Goal: Task Accomplishment & Management: Use online tool/utility

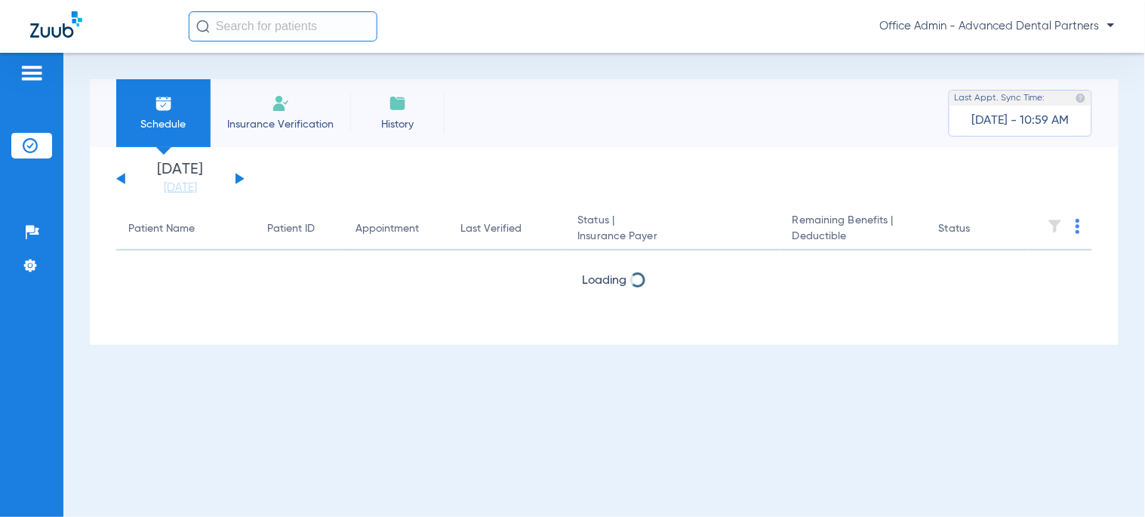
click at [253, 109] on li "Insurance Verification" at bounding box center [281, 113] width 140 height 68
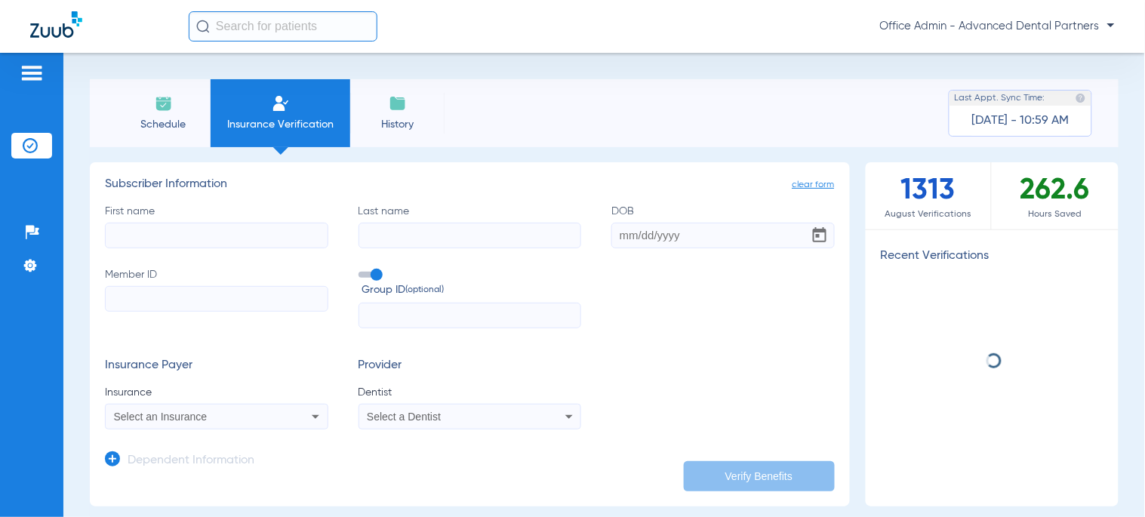
click at [248, 223] on input "First name" at bounding box center [216, 236] width 223 height 26
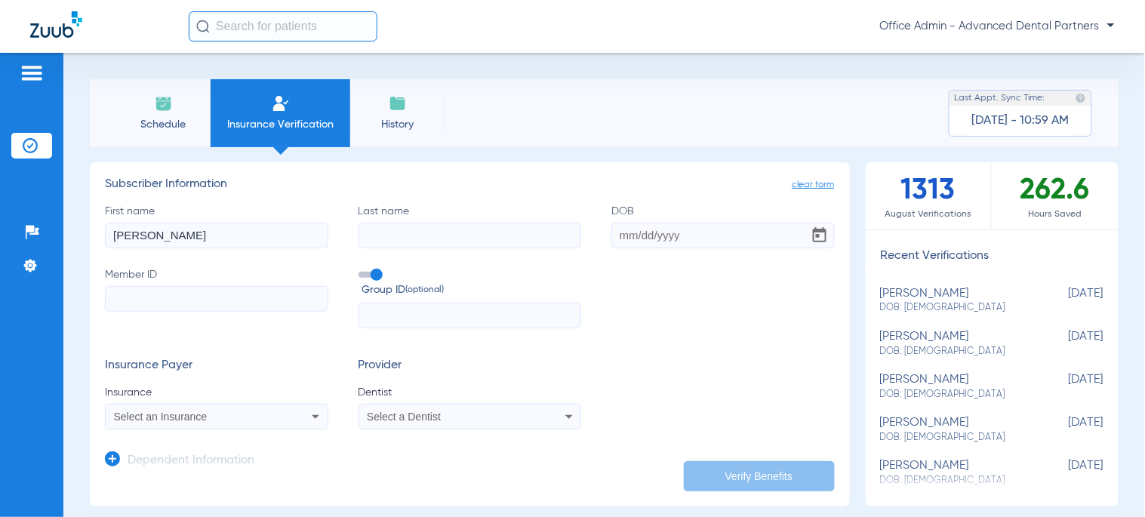
type input "[PERSON_NAME]"
type input "[DATE]"
click at [230, 295] on input "Member ID" at bounding box center [216, 299] width 223 height 26
click at [304, 297] on input "Member ID Required" at bounding box center [216, 299] width 223 height 26
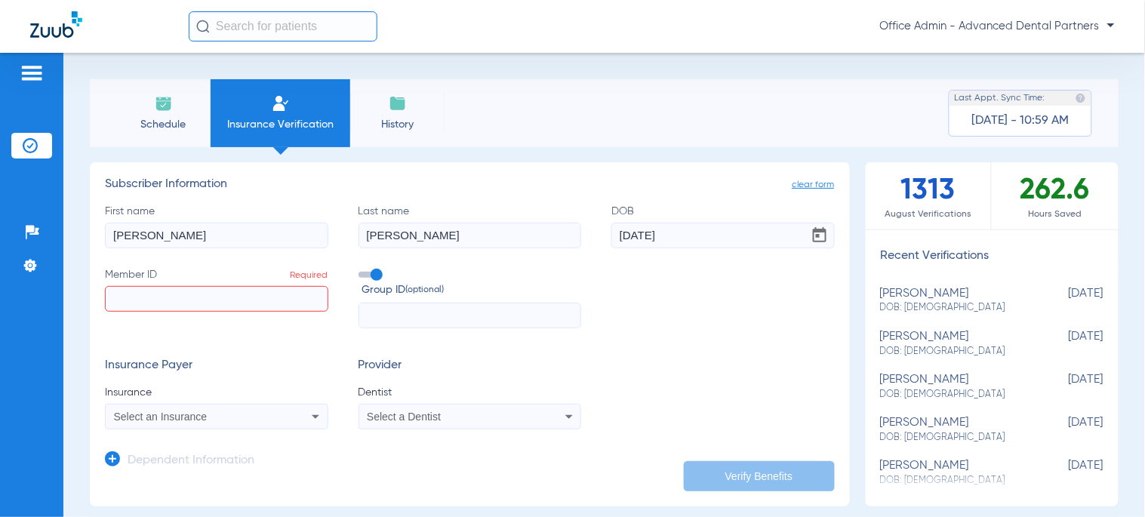
paste input "01671142502"
type input "01671142502"
click at [249, 418] on div "Select an Insurance" at bounding box center [196, 417] width 165 height 11
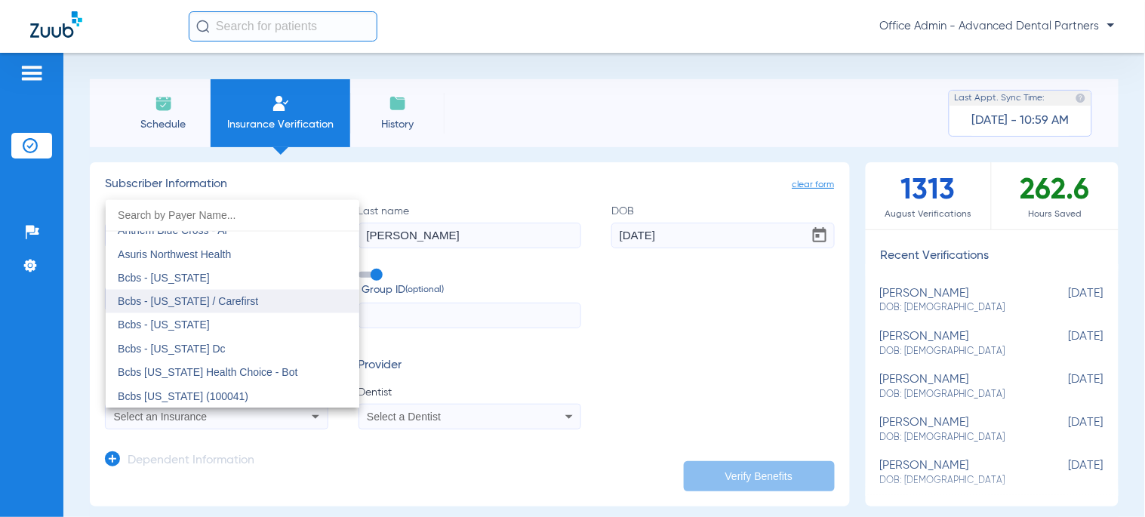
scroll to position [670, 0]
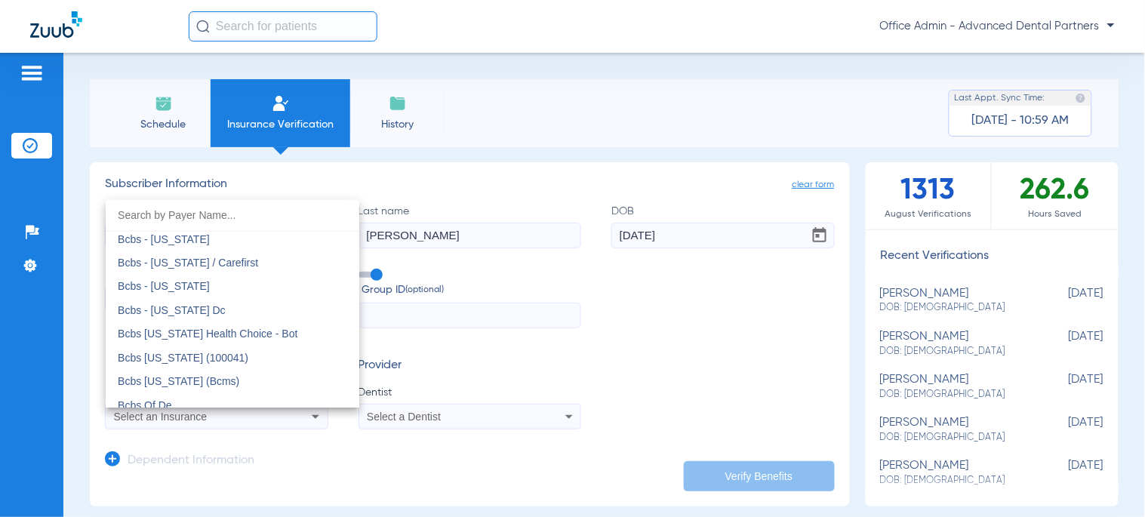
click at [190, 214] on input "dropdown search" at bounding box center [233, 215] width 254 height 31
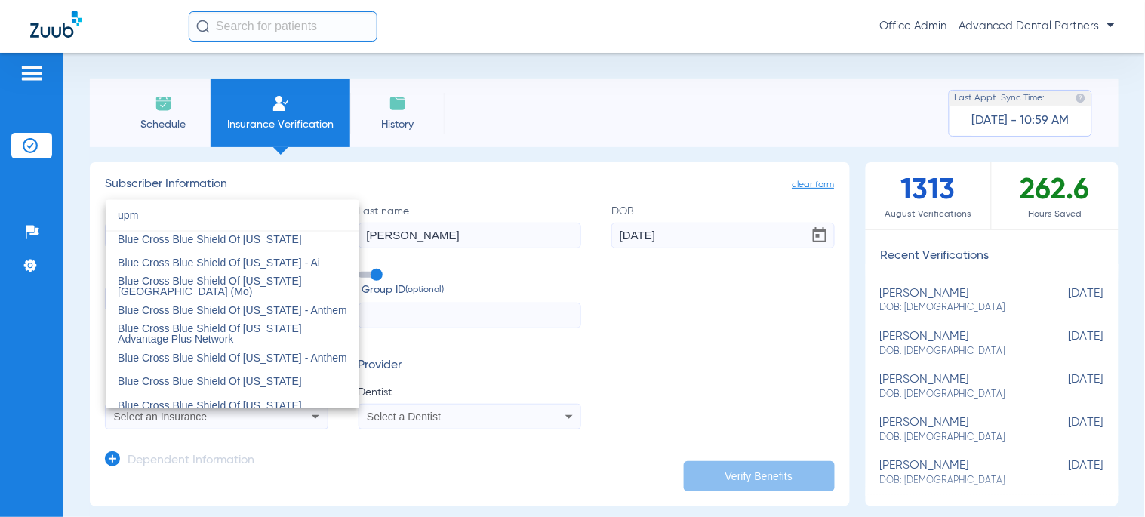
scroll to position [0, 0]
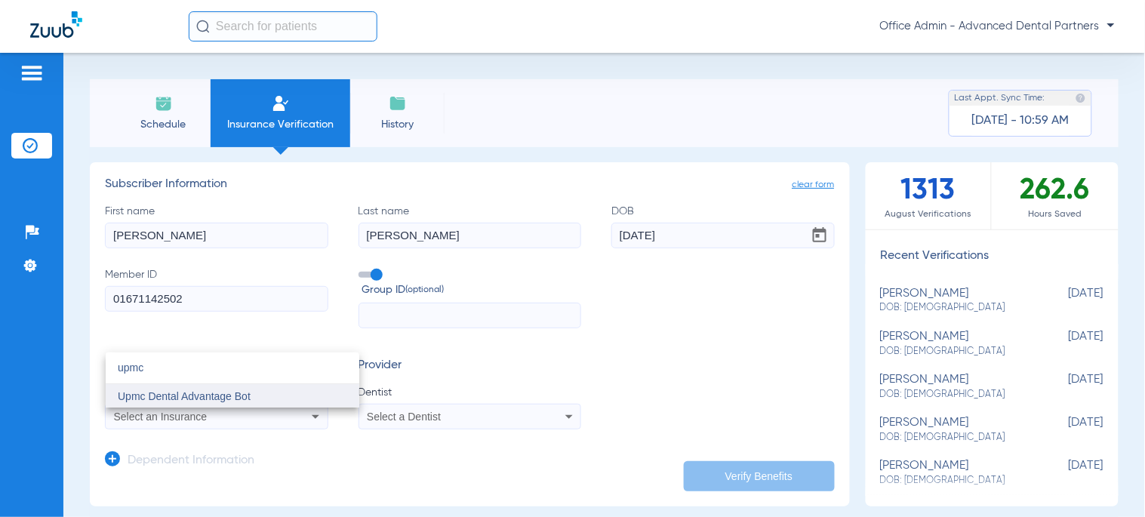
type input "upmc"
click at [227, 398] on span "Upmc Dental Advantage Bot" at bounding box center [184, 396] width 133 height 12
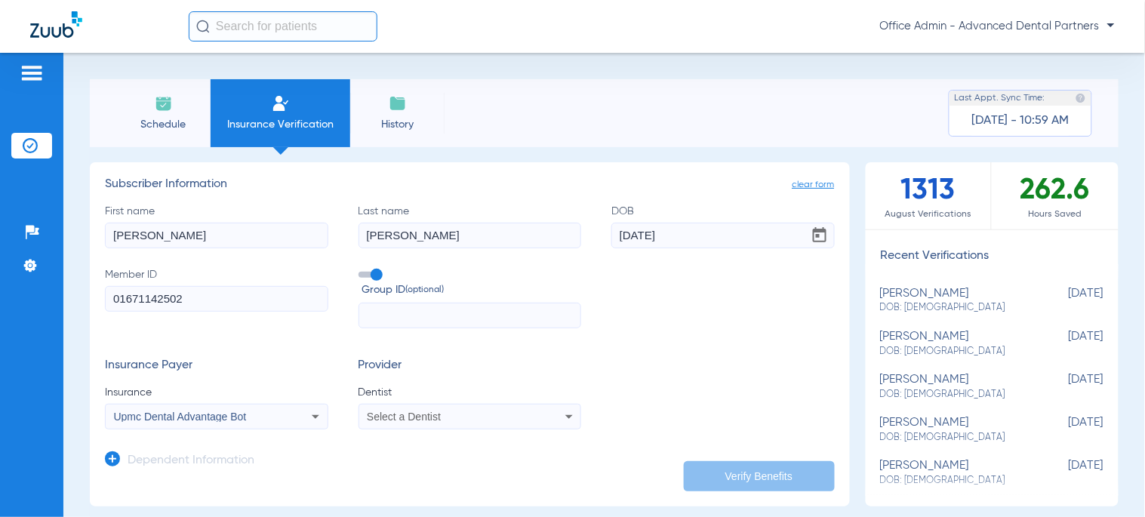
click at [470, 404] on mat-select "Select a Dentist" at bounding box center [470, 417] width 223 height 26
click at [467, 419] on div "Select a Dentist" at bounding box center [449, 417] width 165 height 11
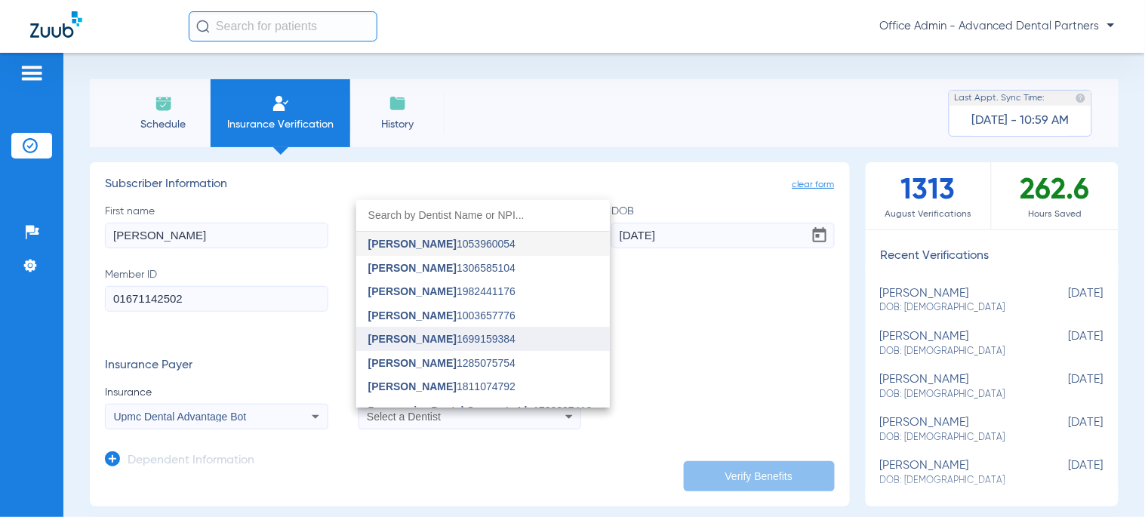
click at [420, 340] on span "[PERSON_NAME]" at bounding box center [412, 339] width 88 height 12
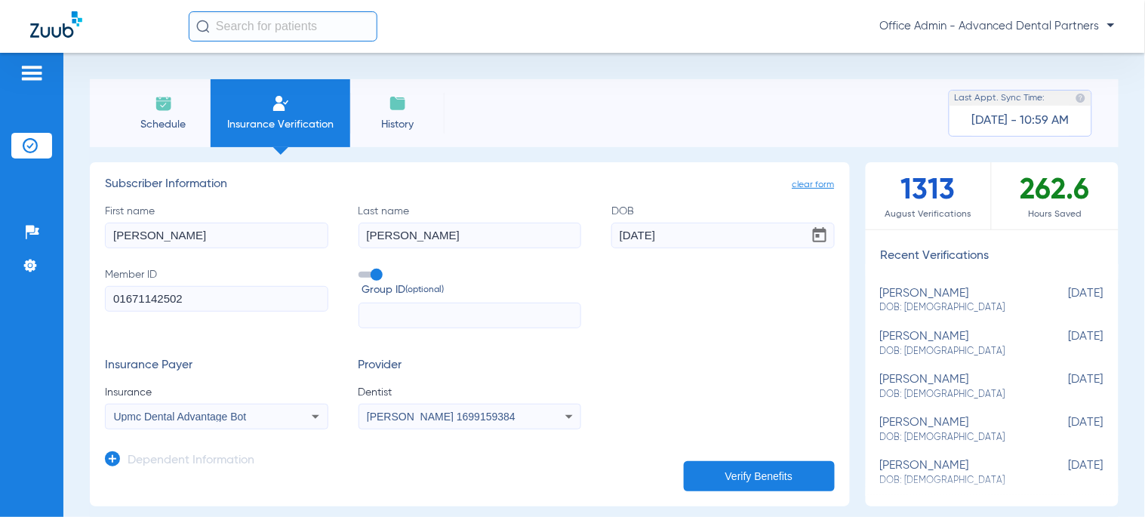
click at [722, 478] on button "Verify Benefits" at bounding box center [759, 476] width 151 height 30
type input "0"
select select "page-width"
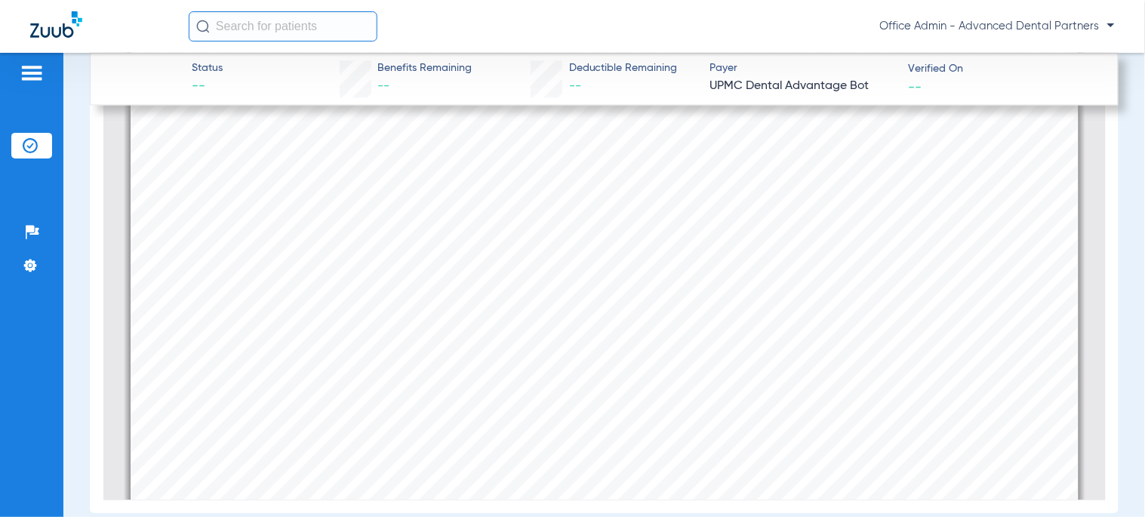
scroll to position [587, 0]
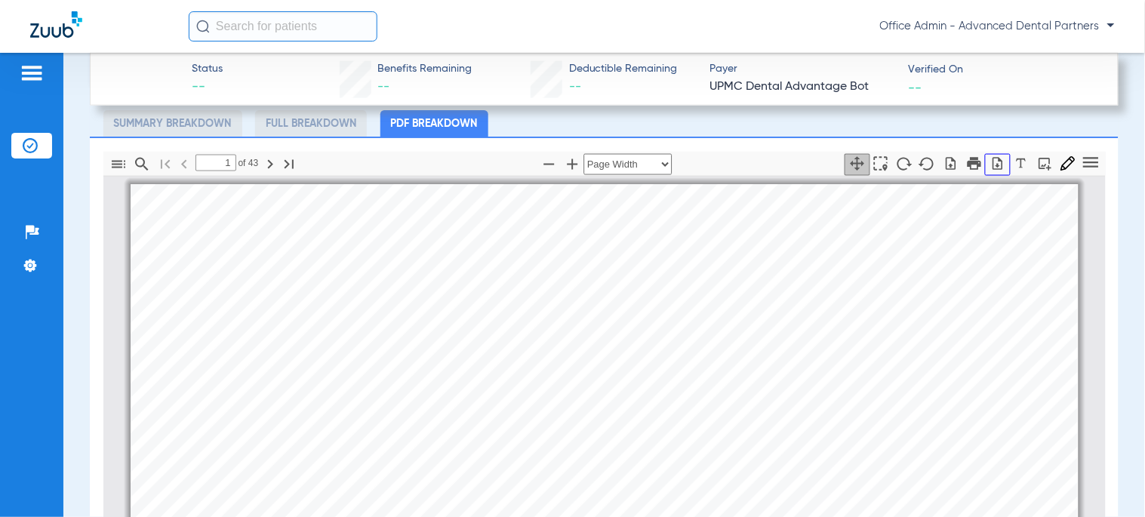
click at [991, 159] on icon "button" at bounding box center [998, 163] width 15 height 15
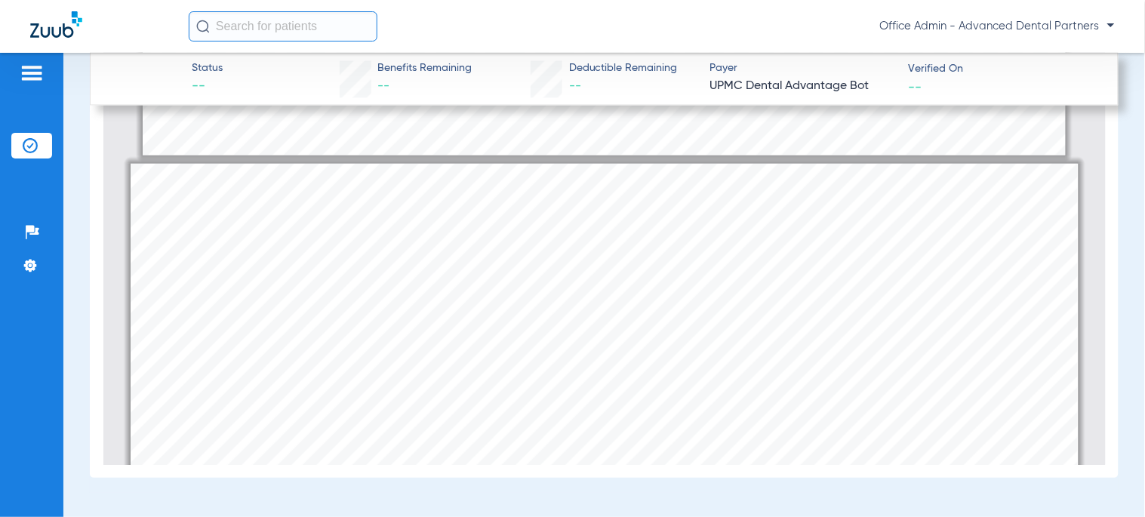
scroll to position [54896, 0]
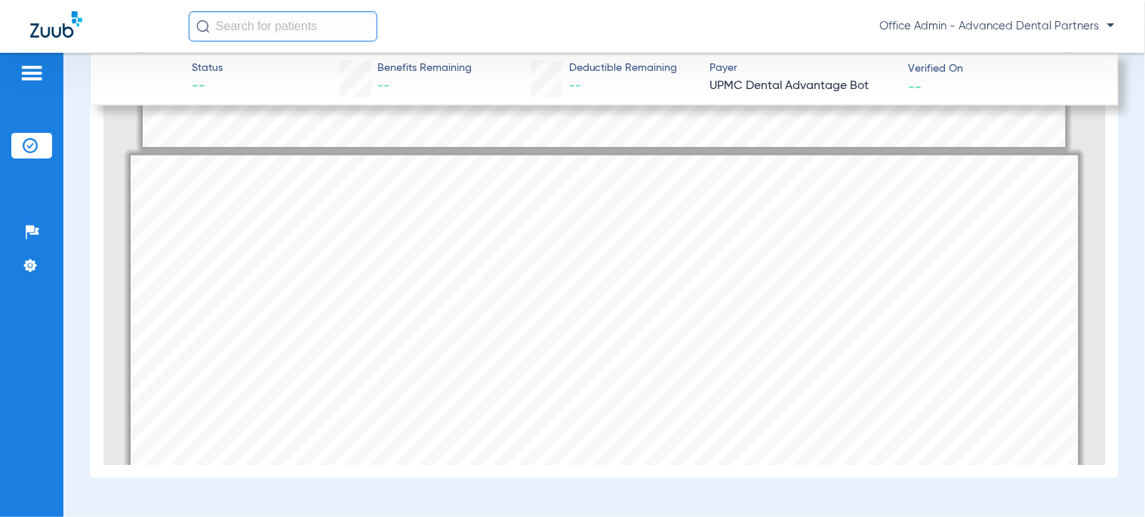
drag, startPoint x: 821, startPoint y: 389, endPoint x: 595, endPoint y: 393, distance: 225.8
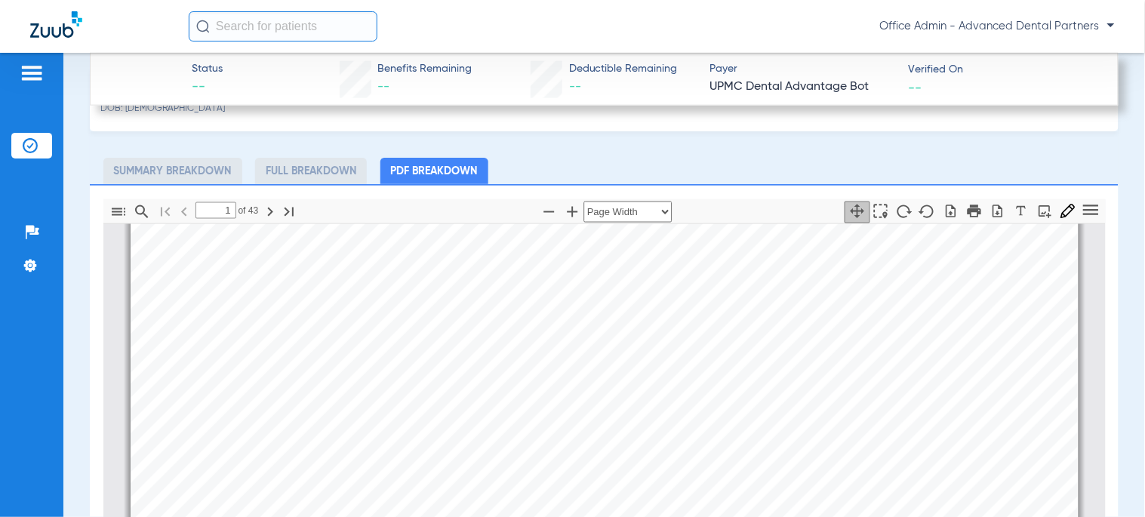
scroll to position [251, 0]
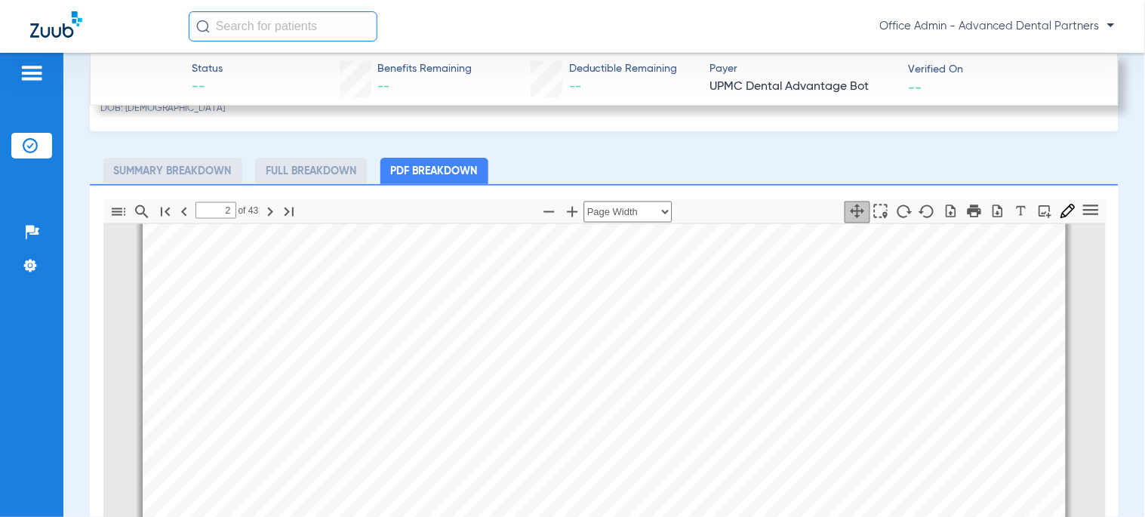
type input "1"
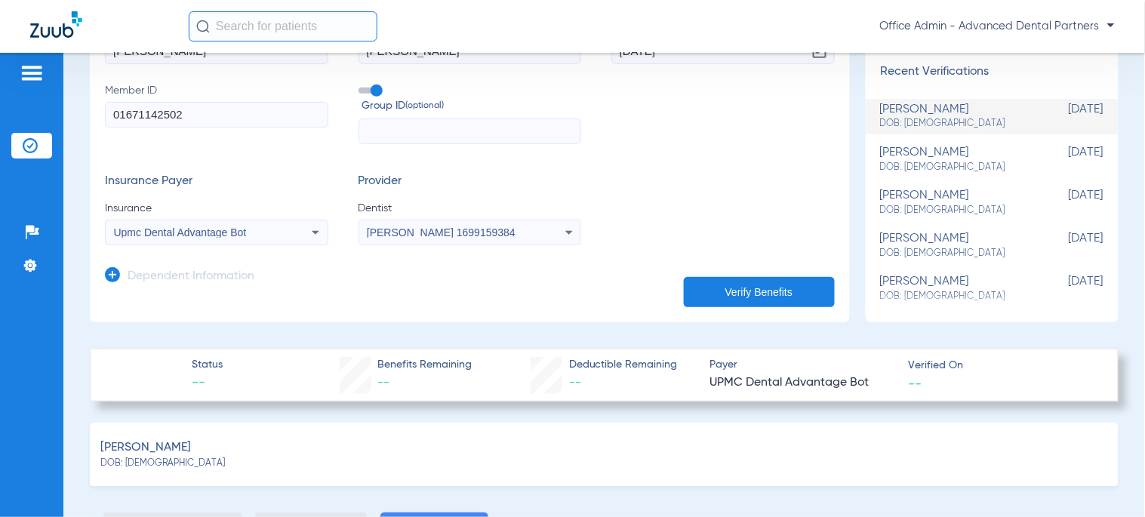
scroll to position [0, 0]
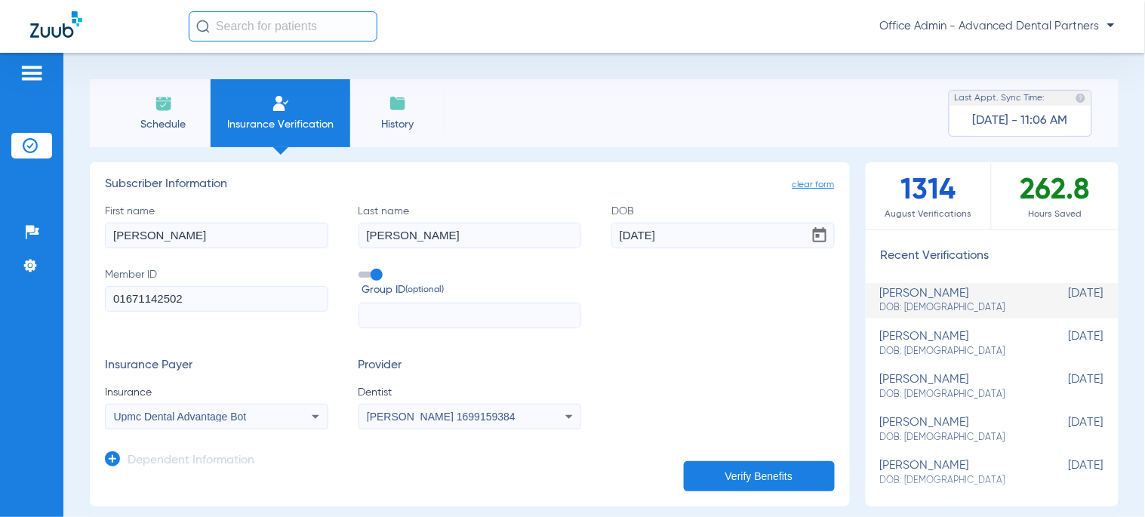
drag, startPoint x: 154, startPoint y: 236, endPoint x: -78, endPoint y: 263, distance: 233.4
click at [0, 263] on html "Office Admin - Advanced Dental Partners Patients Insurance Verification Setup H…" at bounding box center [572, 258] width 1145 height 517
type input "Veronic"
click at [585, 311] on div "First name [PERSON_NAME] Last name [PERSON_NAME] DOB [DEMOGRAPHIC_DATA] Member …" at bounding box center [470, 266] width 730 height 125
click at [215, 236] on input "Veronic" at bounding box center [216, 236] width 223 height 26
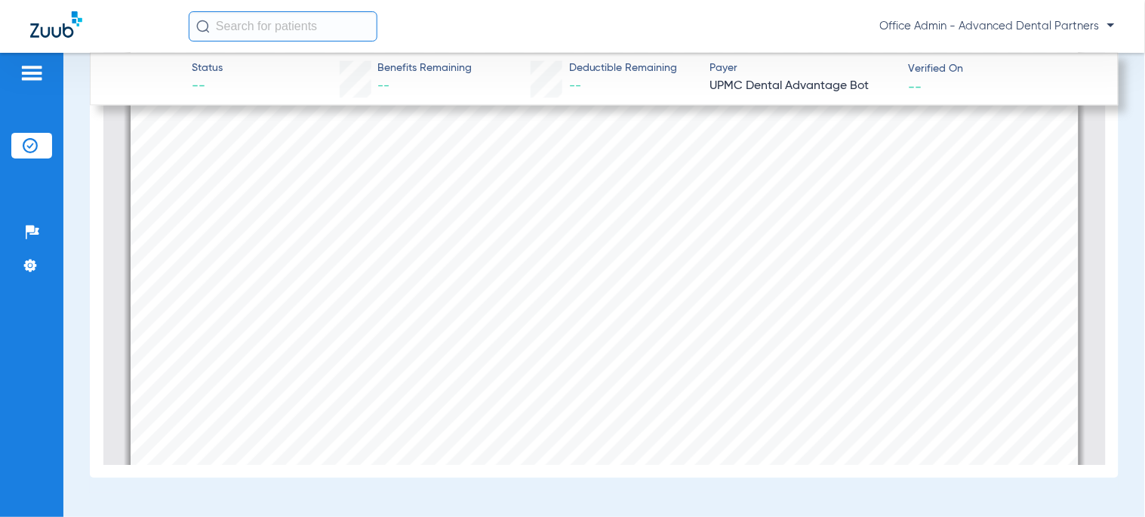
scroll to position [54804, 0]
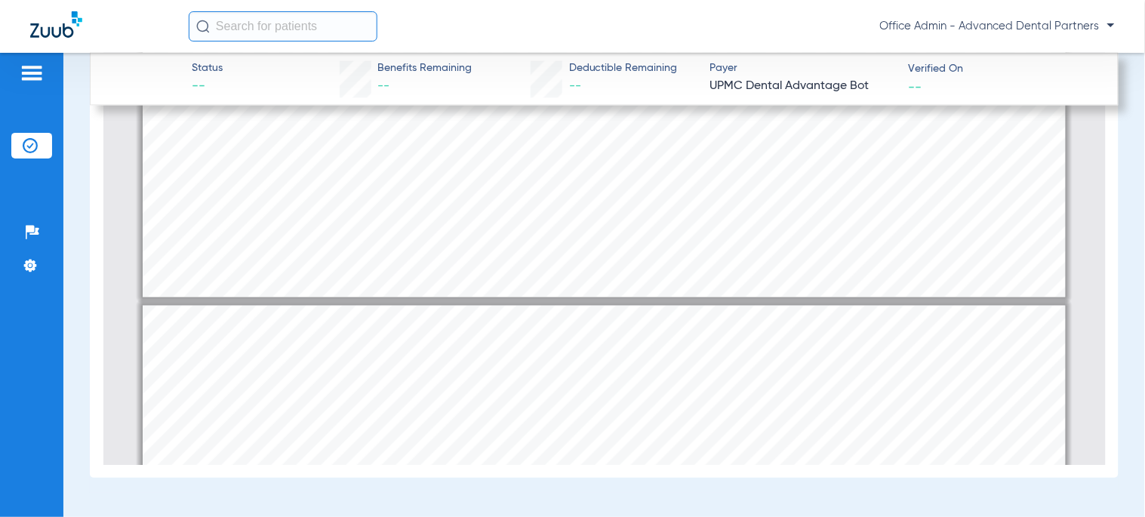
type input "42"
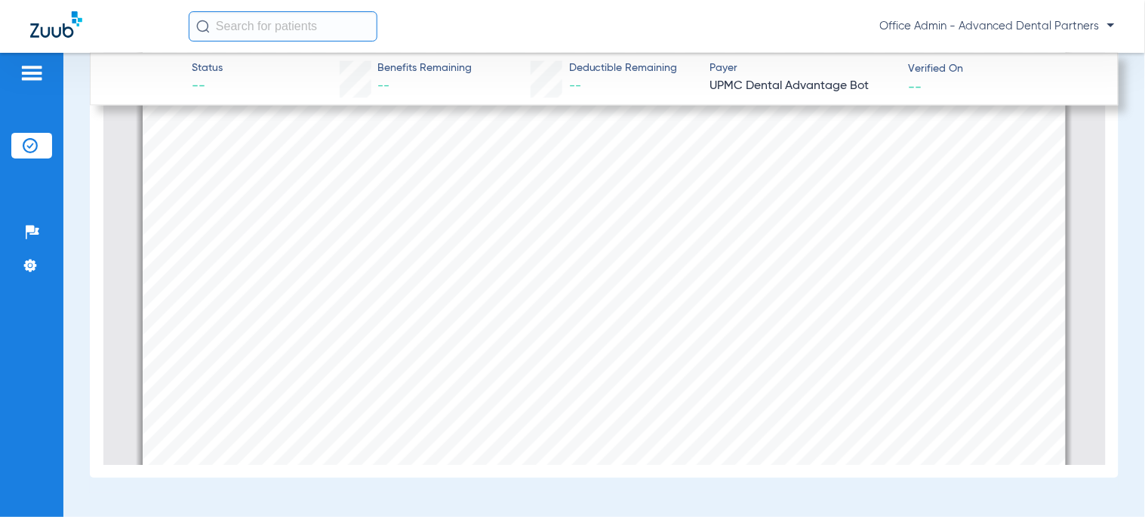
scroll to position [53629, 0]
